Goal: Task Accomplishment & Management: Use online tool/utility

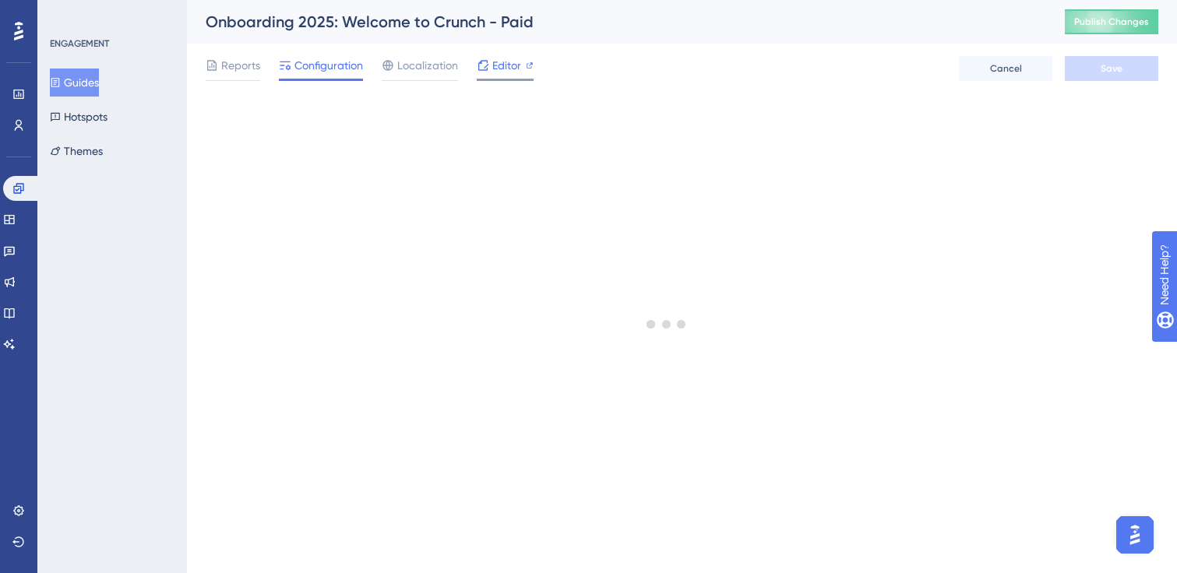
click at [499, 68] on span "Editor" at bounding box center [506, 65] width 29 height 19
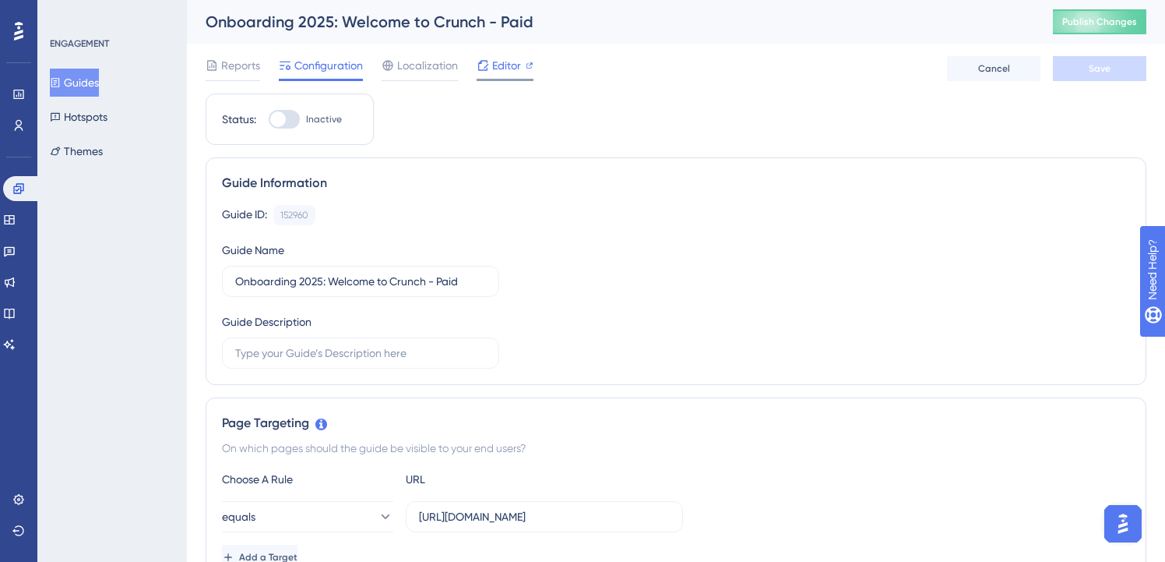
click at [516, 72] on span "Editor" at bounding box center [506, 65] width 29 height 19
click at [502, 62] on span "Editor" at bounding box center [506, 65] width 29 height 19
